Goal: Information Seeking & Learning: Learn about a topic

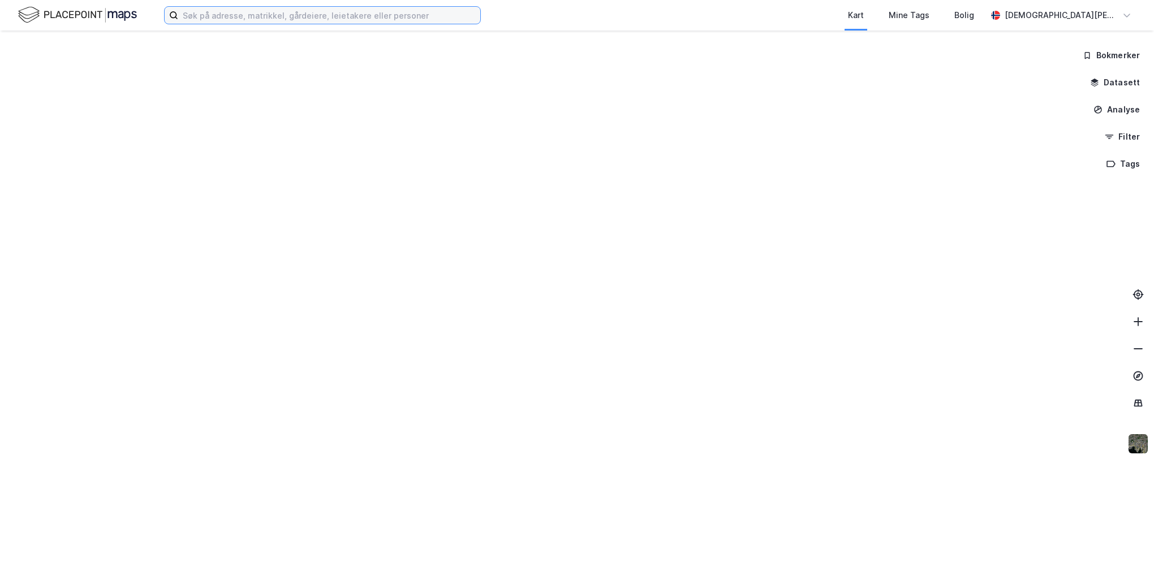
click at [236, 18] on input at bounding box center [329, 15] width 302 height 17
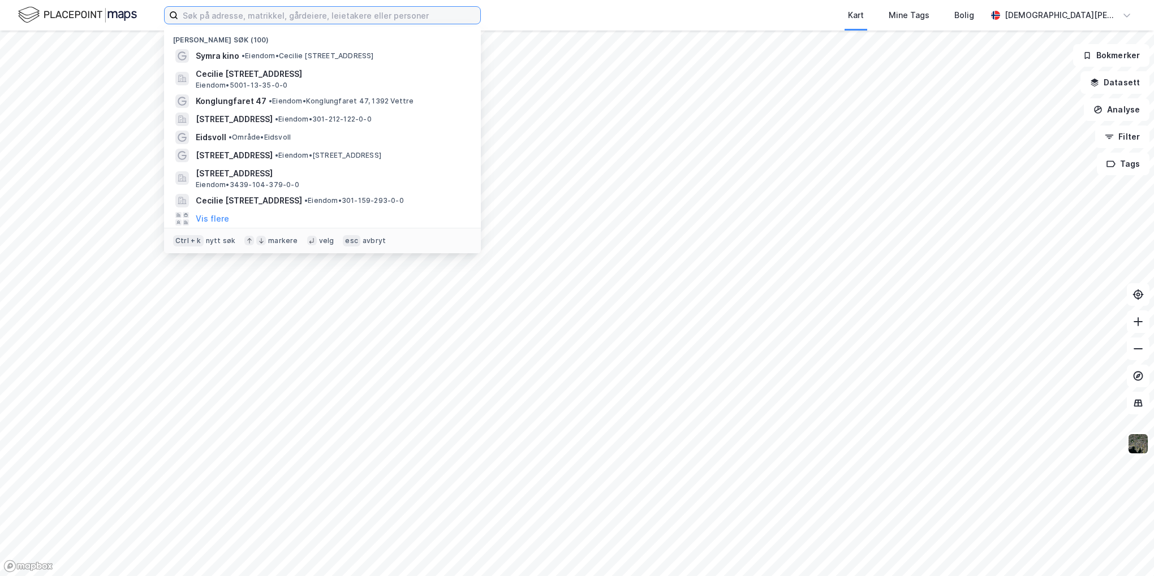
paste input "[STREET_ADDRESS]"
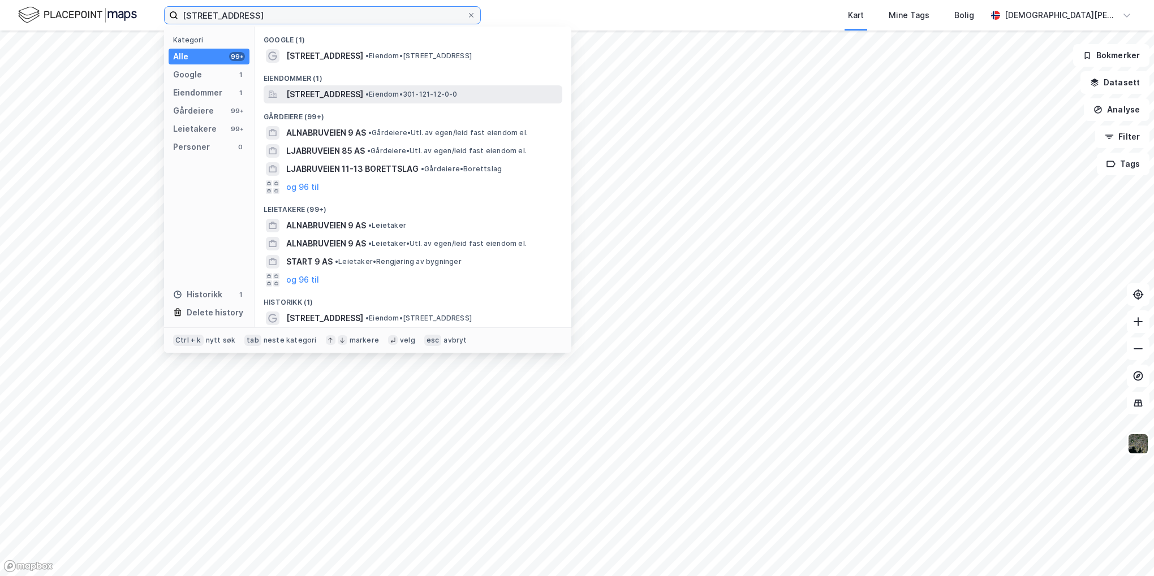
type input "[STREET_ADDRESS]"
click at [355, 89] on span "[STREET_ADDRESS]" at bounding box center [324, 95] width 77 height 14
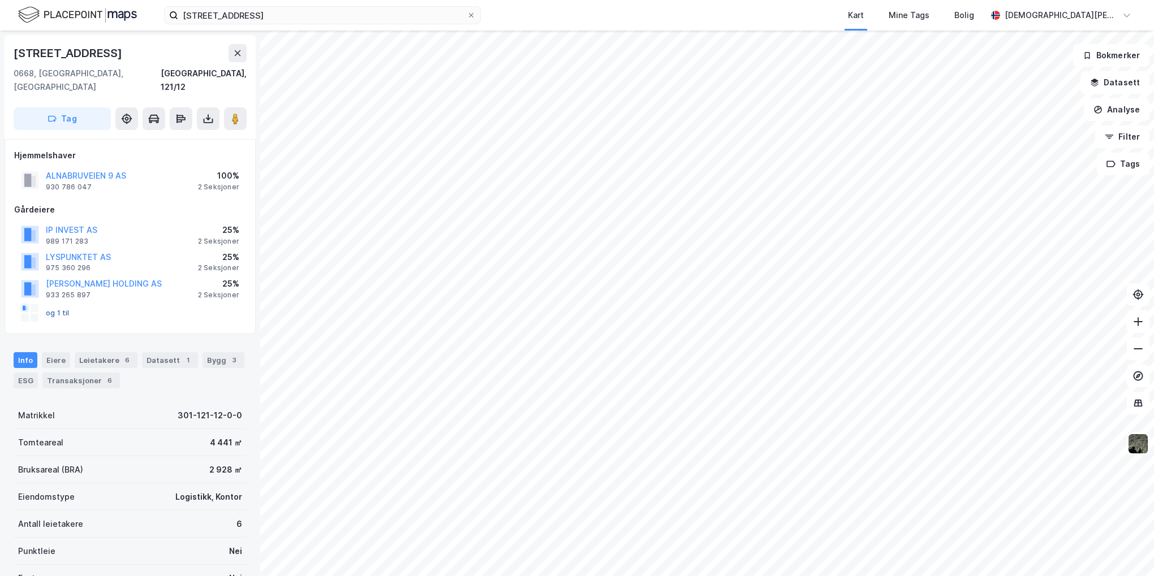
click at [0, 0] on button "og 1 til" at bounding box center [0, 0] width 0 height 0
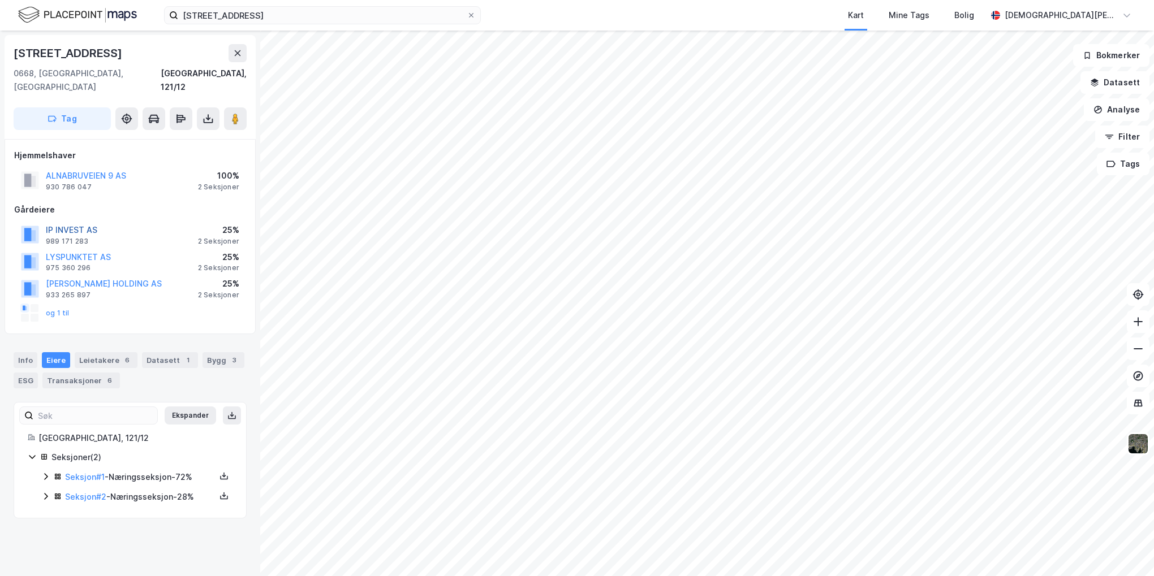
drag, startPoint x: 79, startPoint y: 216, endPoint x: 74, endPoint y: 218, distance: 6.3
click at [0, 0] on button "IP INVEST AS" at bounding box center [0, 0] width 0 height 0
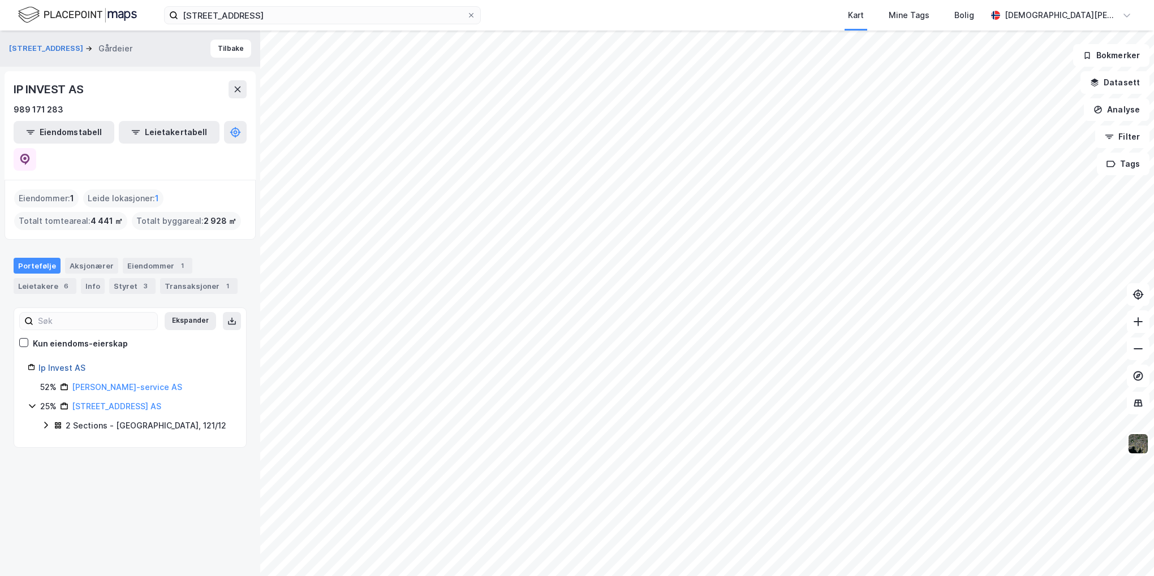
click at [74, 363] on link "Ip Invest AS" at bounding box center [61, 368] width 47 height 10
click at [31, 154] on icon at bounding box center [24, 159] width 11 height 11
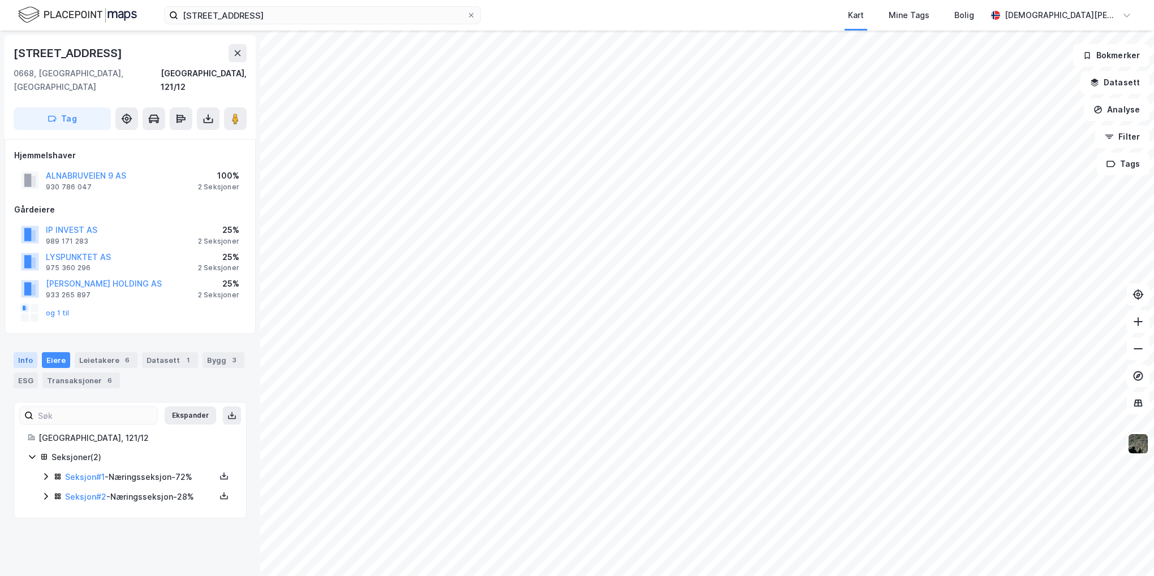
click at [32, 352] on div "Info" at bounding box center [26, 360] width 24 height 16
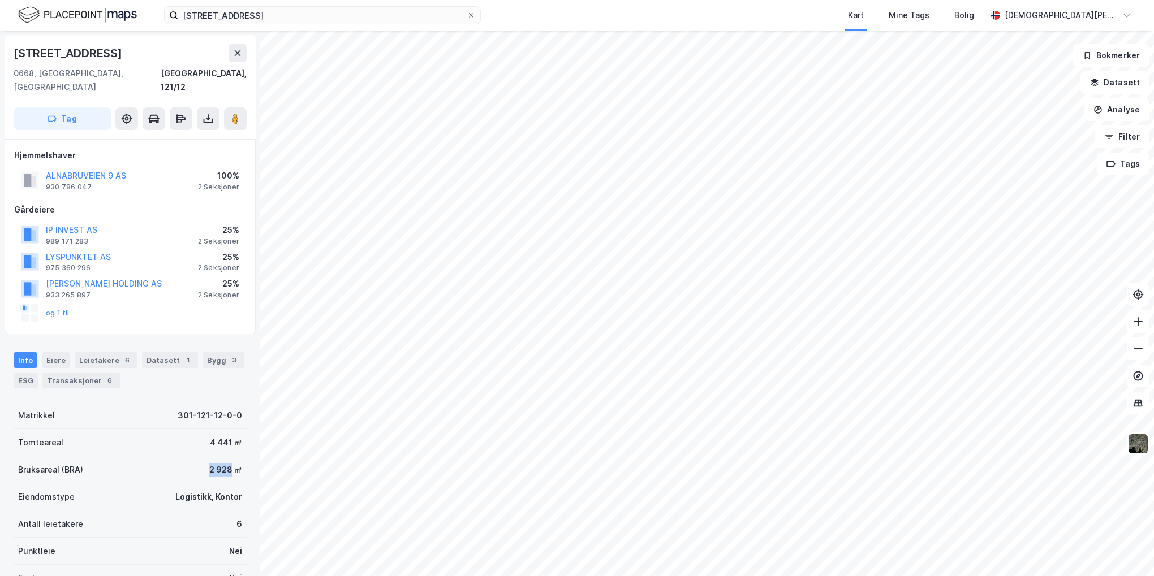
drag, startPoint x: 200, startPoint y: 455, endPoint x: 224, endPoint y: 456, distance: 23.8
click at [224, 456] on div "Bruksareal (BRA) 2 928 ㎡" at bounding box center [130, 469] width 233 height 27
click at [0, 0] on button "LYSPUNKTET AS" at bounding box center [0, 0] width 0 height 0
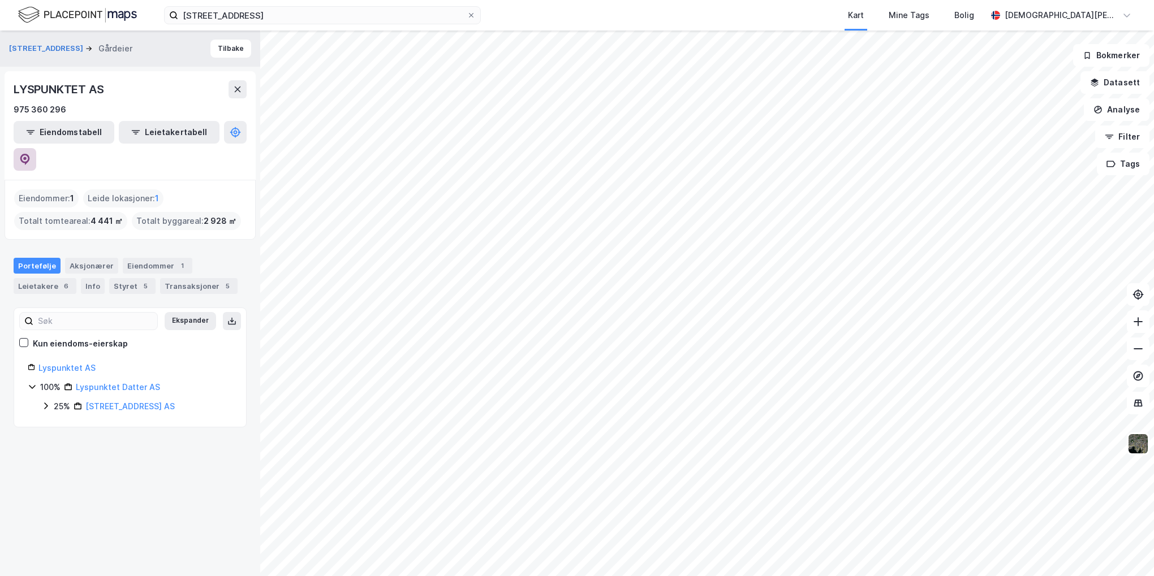
click at [30, 154] on icon at bounding box center [25, 159] width 10 height 11
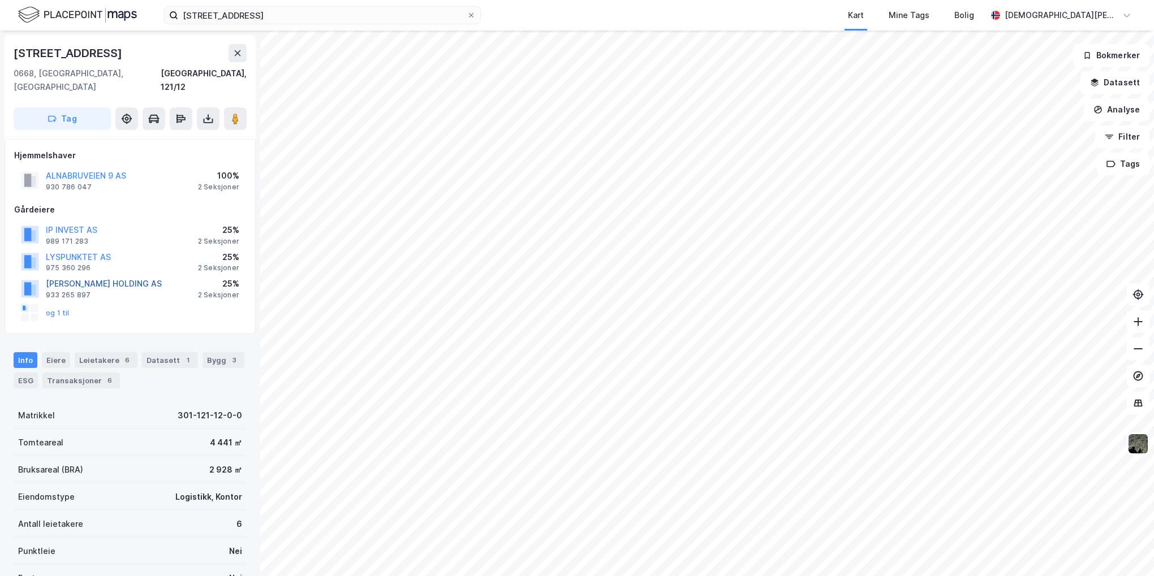
click at [0, 0] on button "[PERSON_NAME] HOLDING AS" at bounding box center [0, 0] width 0 height 0
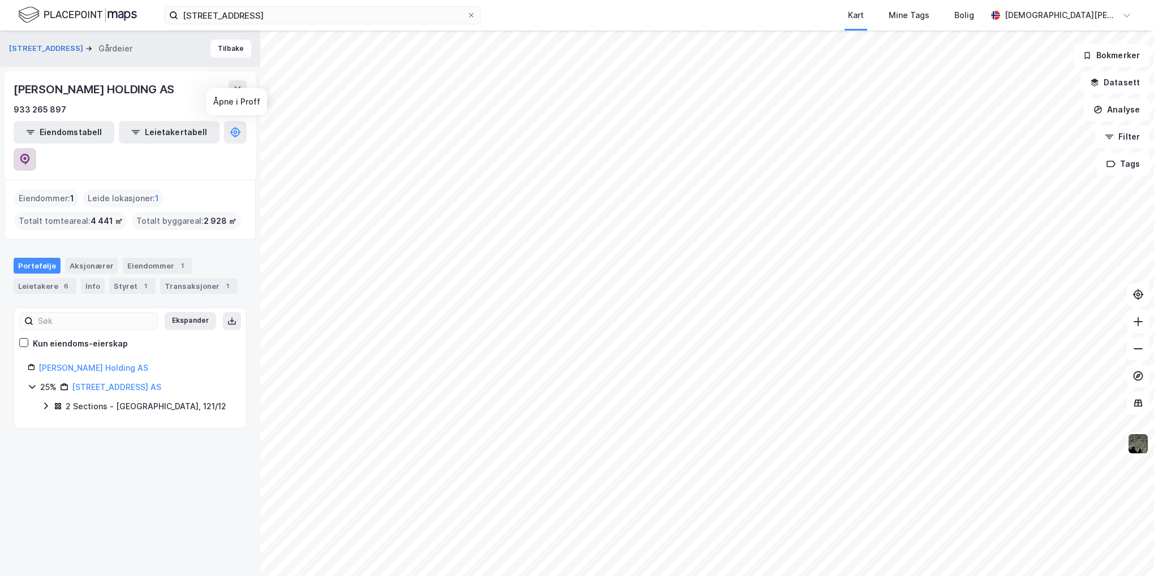
click at [31, 154] on icon at bounding box center [24, 159] width 11 height 11
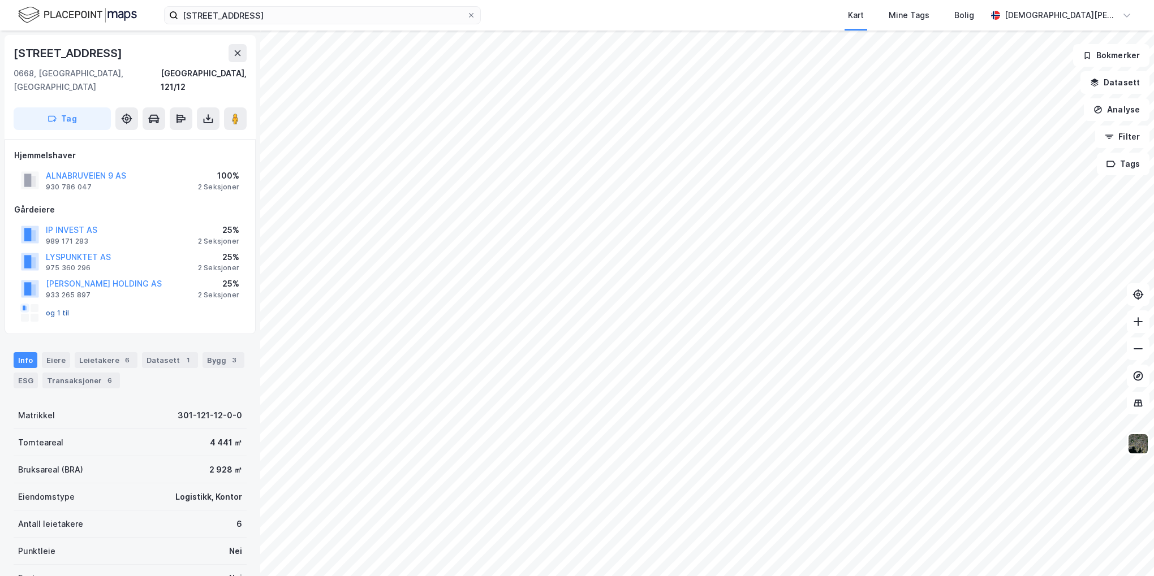
click at [0, 0] on button "og 1 til" at bounding box center [0, 0] width 0 height 0
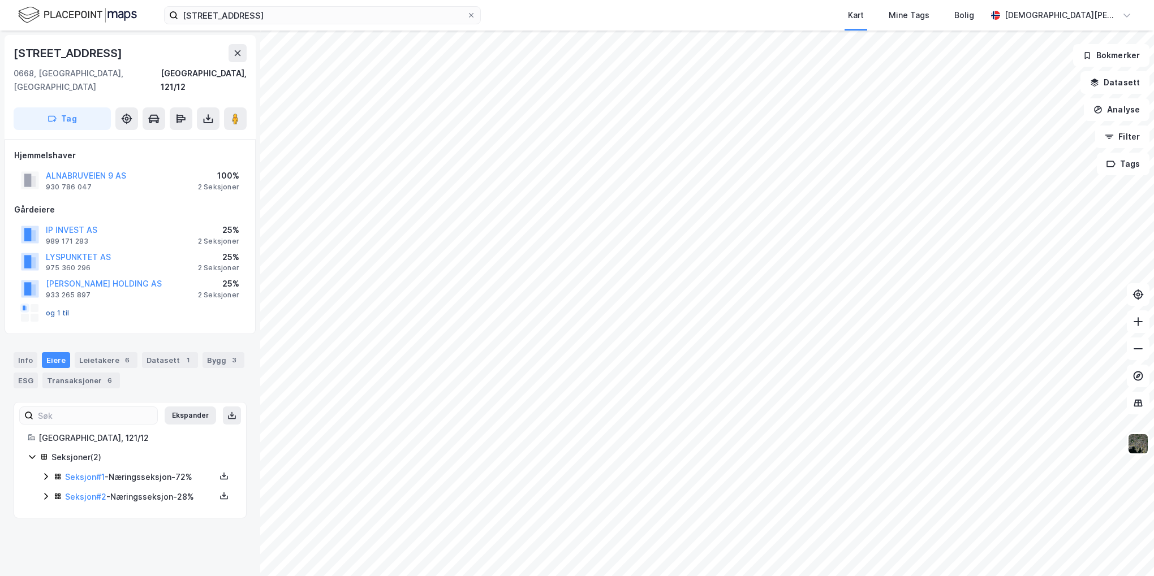
click at [0, 0] on button "og 1 til" at bounding box center [0, 0] width 0 height 0
click at [0, 0] on button "ALNABRUVEIEN 9 AS" at bounding box center [0, 0] width 0 height 0
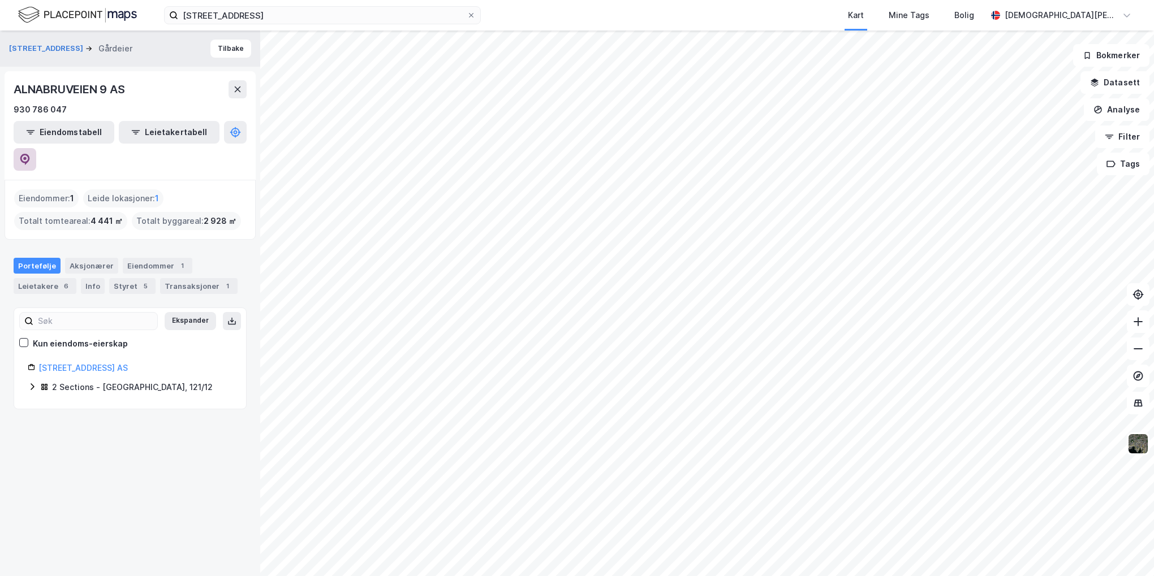
click at [31, 154] on icon at bounding box center [24, 159] width 11 height 11
